Goal: Find specific page/section

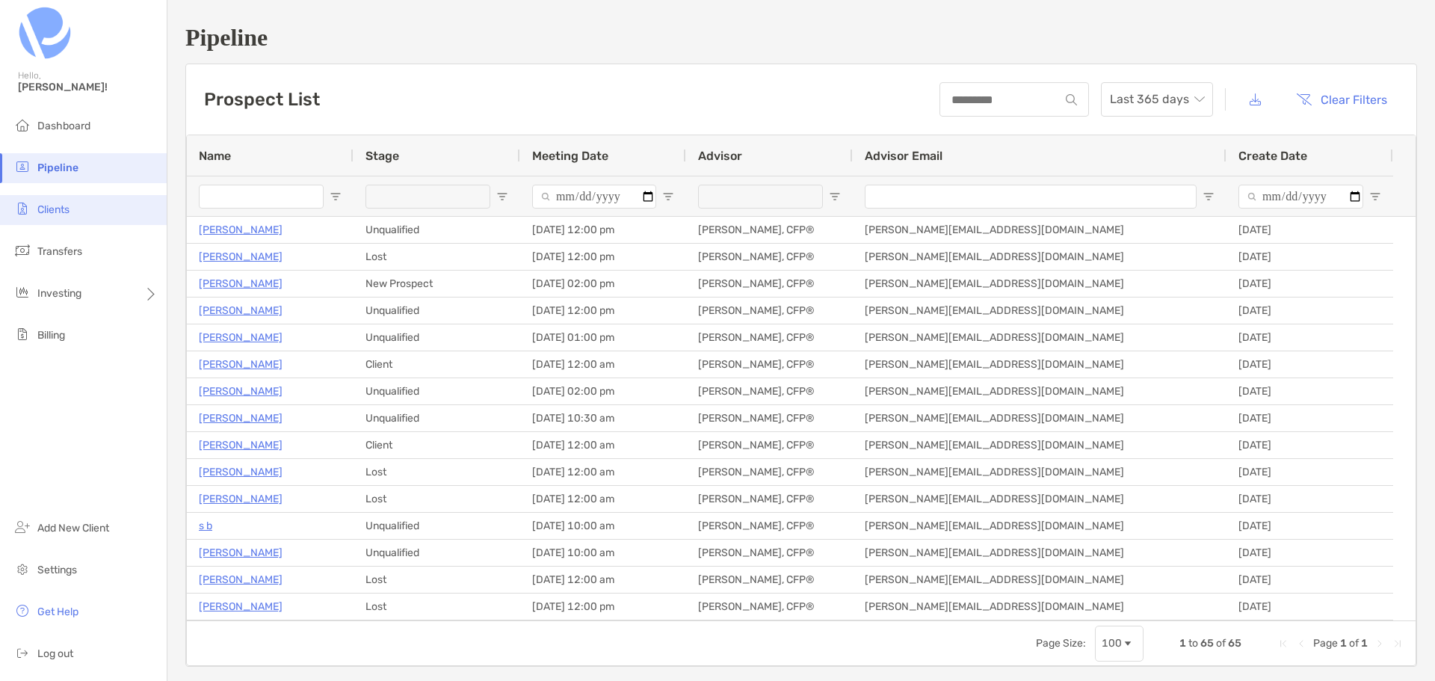
click at [54, 220] on li "Clients" at bounding box center [83, 210] width 167 height 30
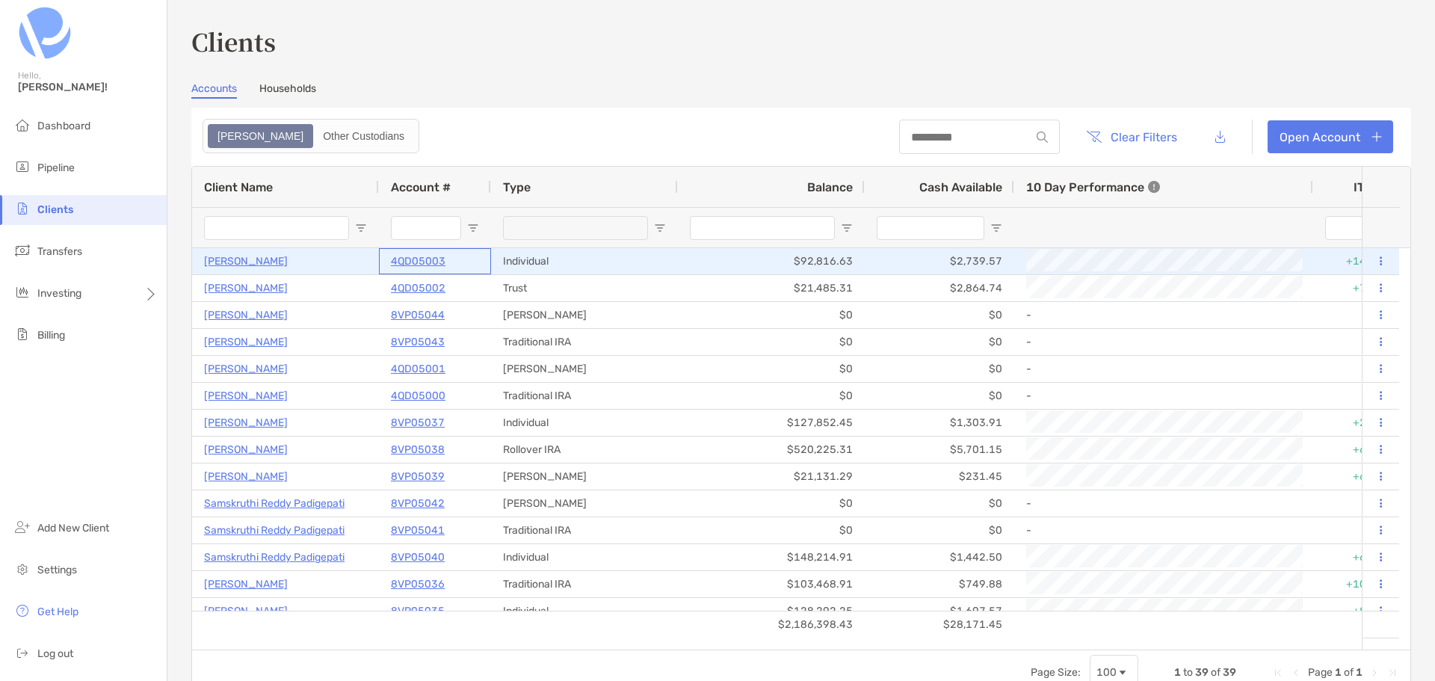
click at [401, 260] on p "4QD05003" at bounding box center [418, 261] width 55 height 19
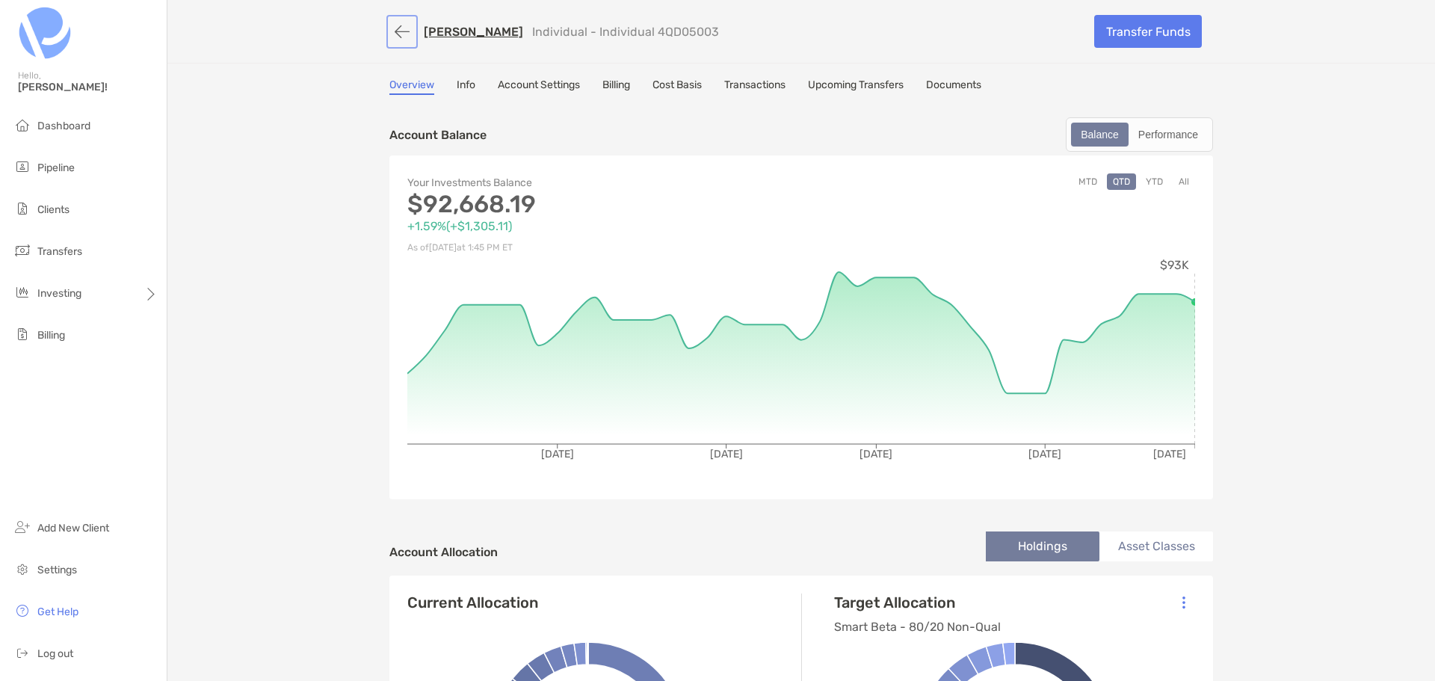
click at [389, 33] on button "button" at bounding box center [401, 32] width 25 height 28
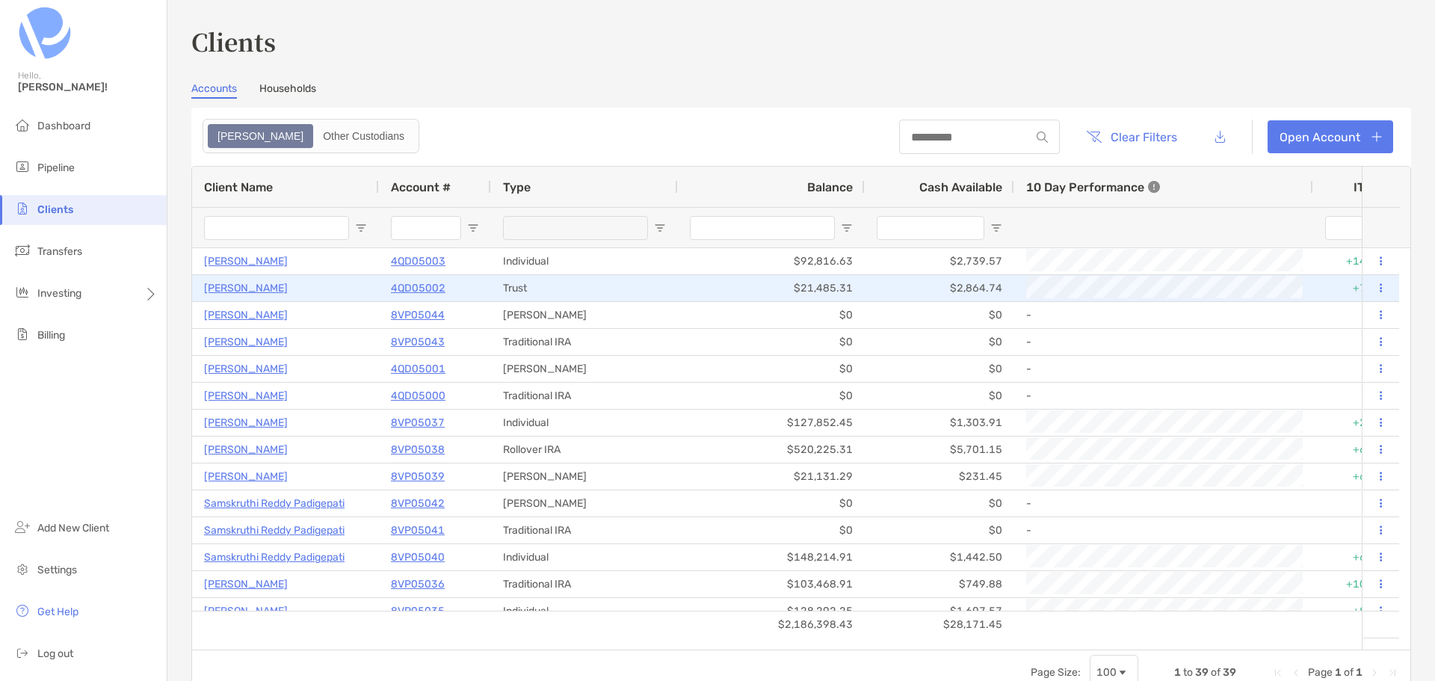
click at [418, 288] on p "4QD05002" at bounding box center [418, 288] width 55 height 19
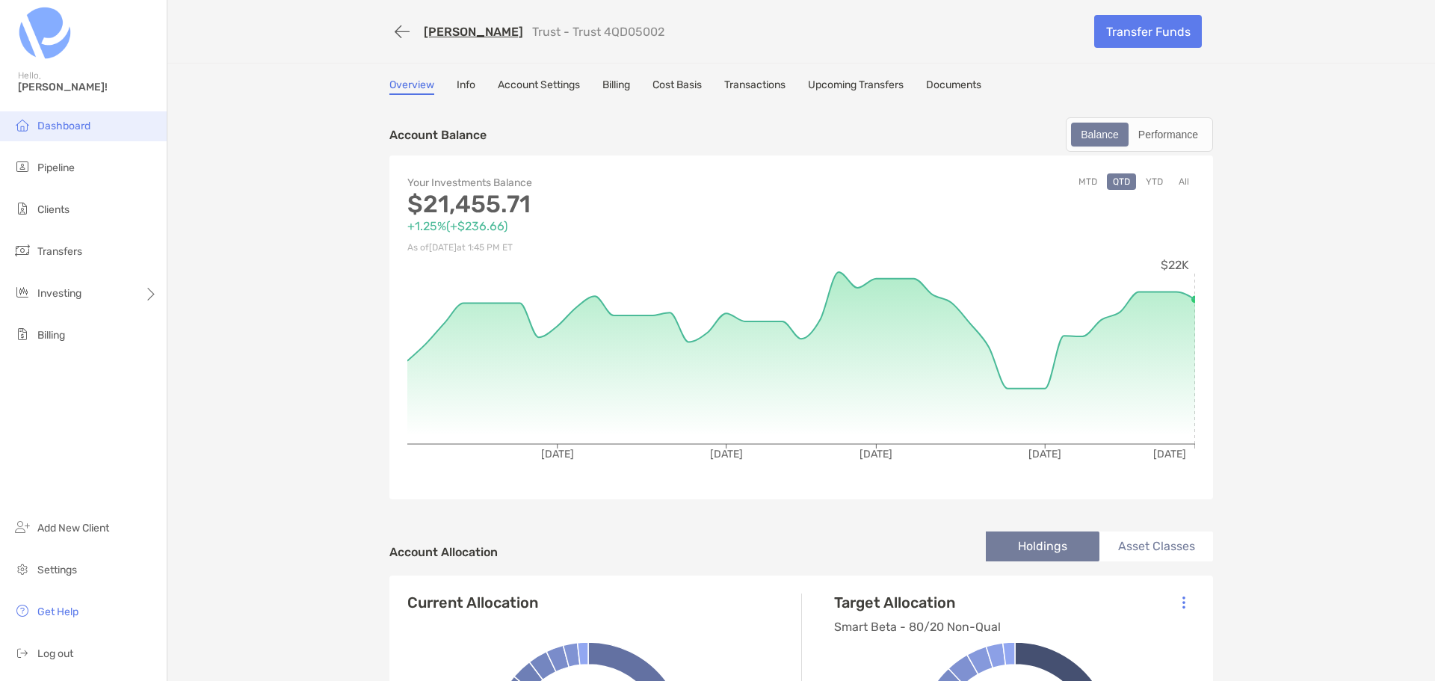
click at [52, 127] on span "Dashboard" at bounding box center [63, 126] width 53 height 13
